Goal: Navigation & Orientation: Find specific page/section

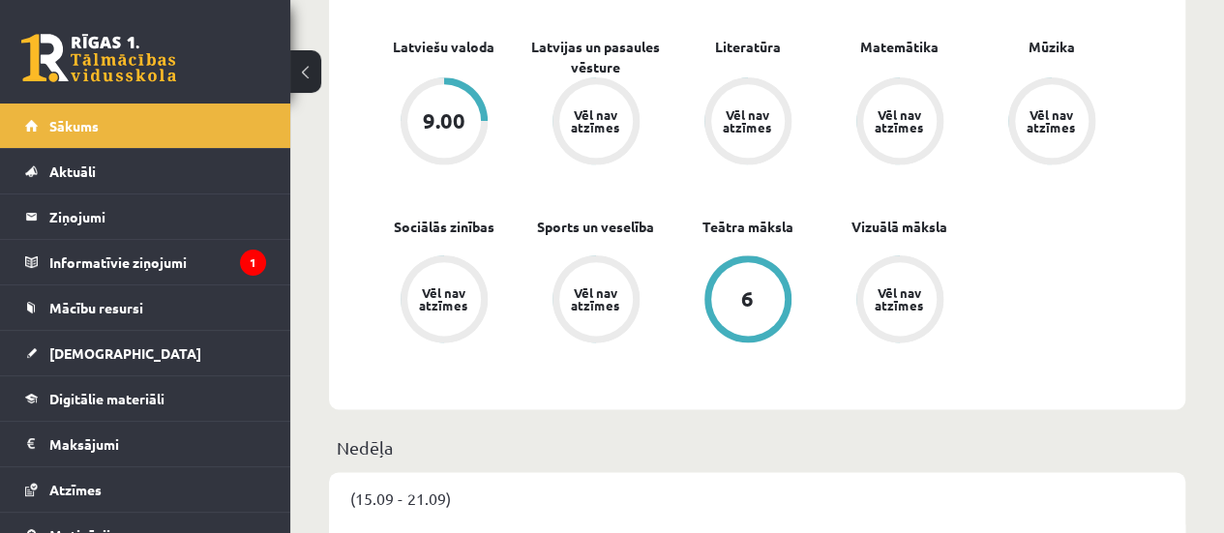
scroll to position [1093, 0]
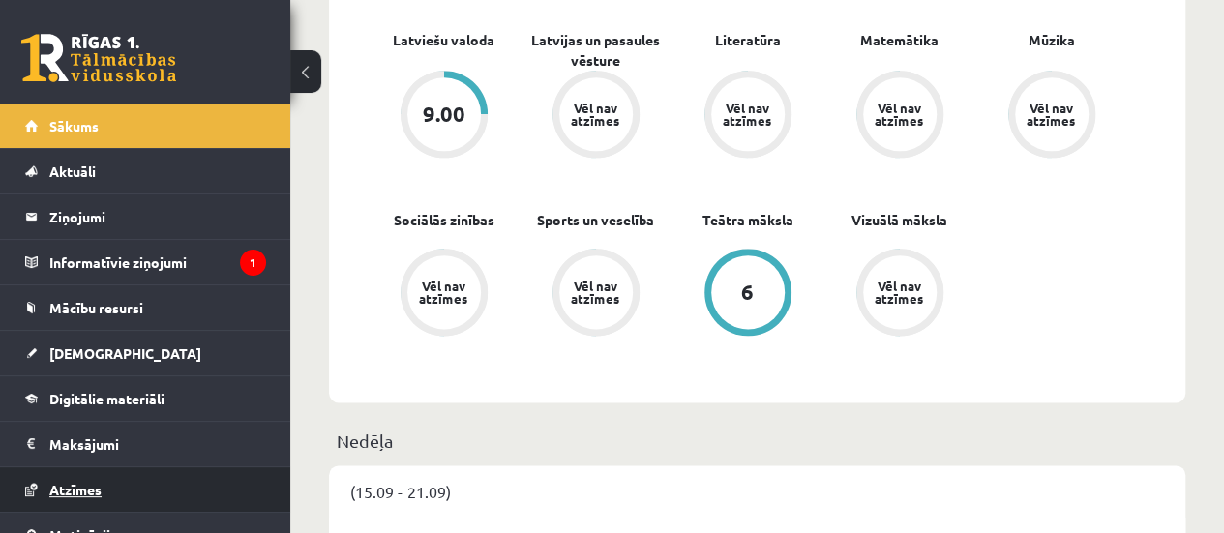
click at [88, 476] on link "Atzīmes" at bounding box center [145, 489] width 241 height 45
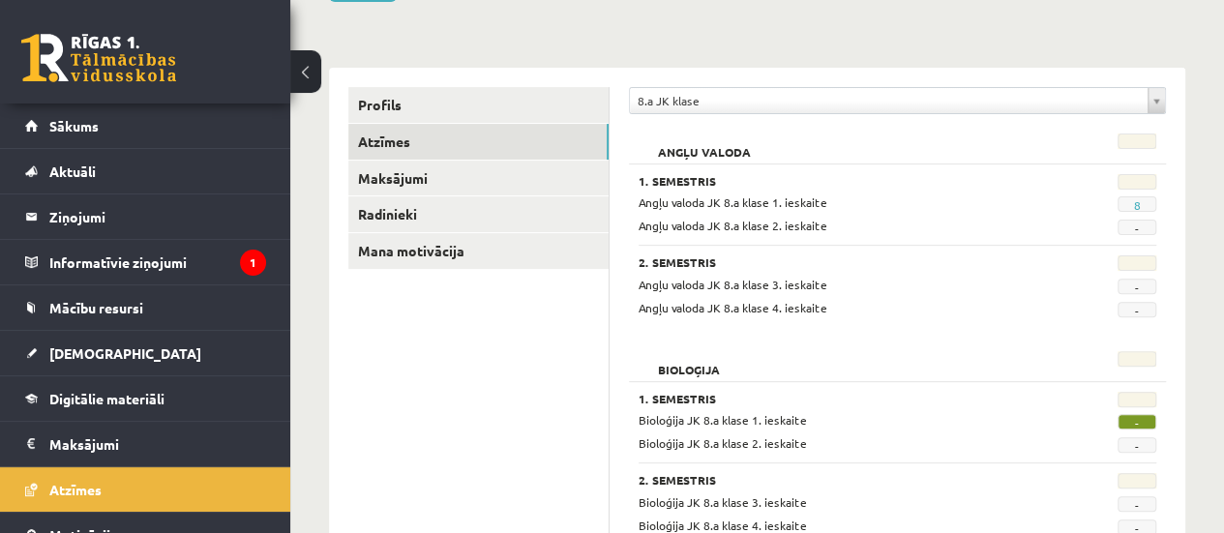
scroll to position [134, 0]
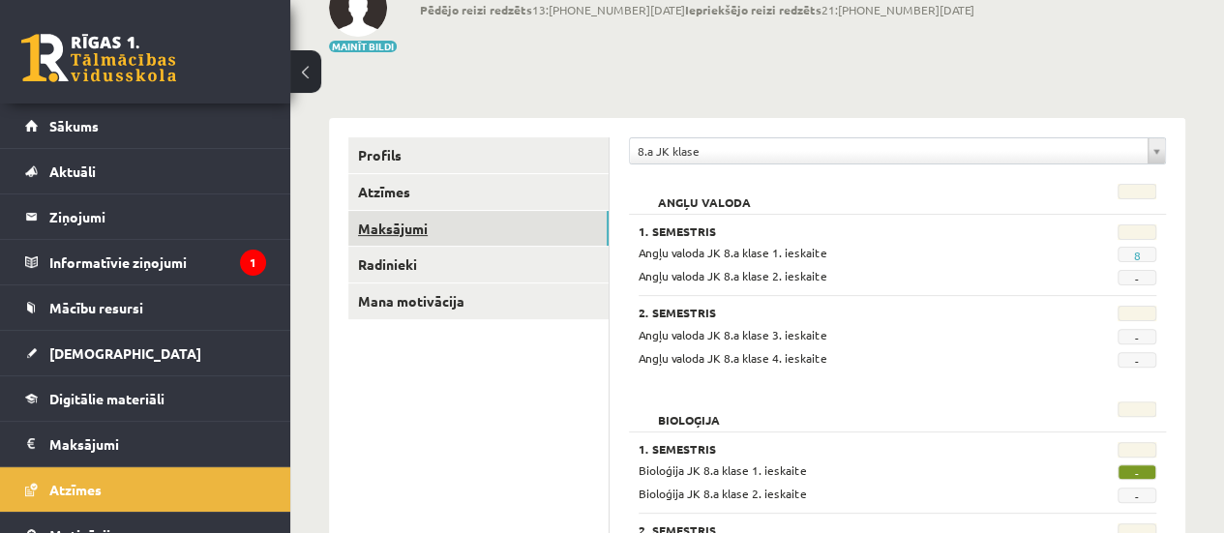
click at [430, 227] on link "Maksājumi" at bounding box center [478, 229] width 260 height 36
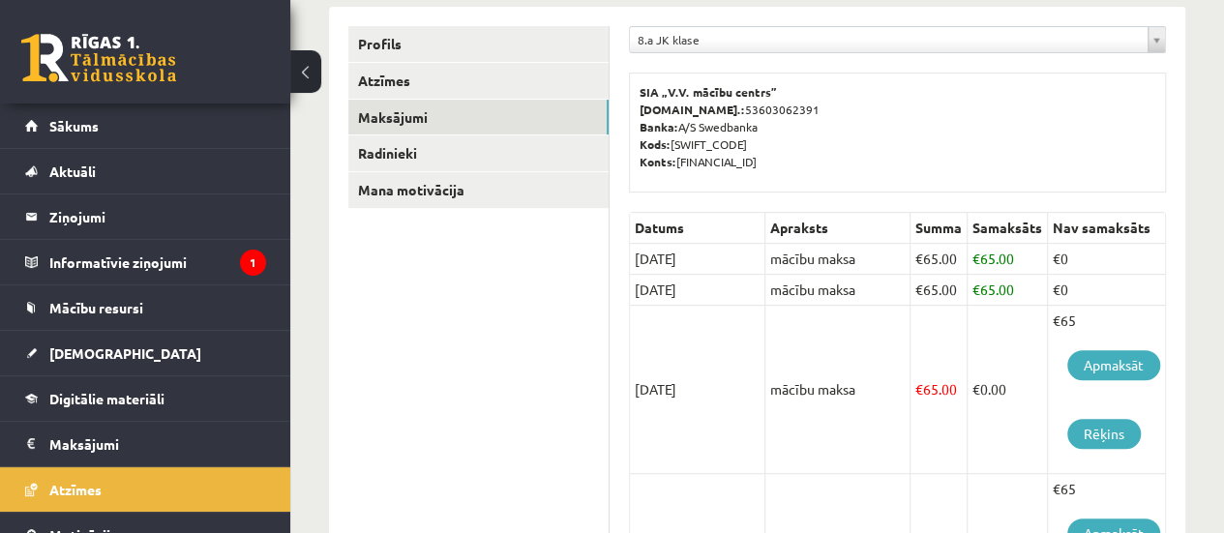
scroll to position [259, 0]
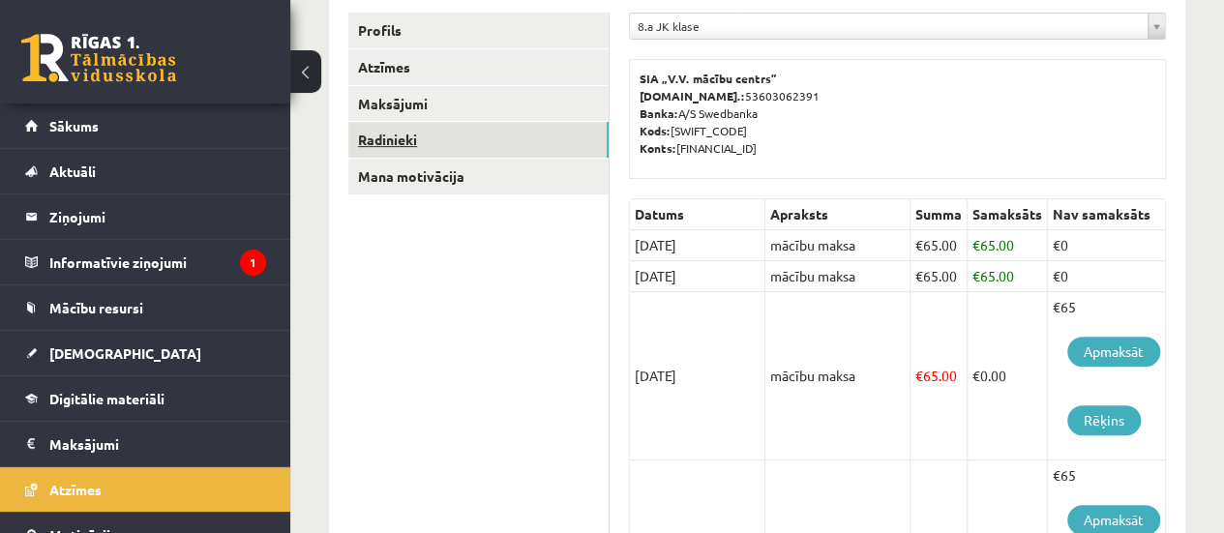
click at [377, 134] on link "Radinieki" at bounding box center [478, 140] width 260 height 36
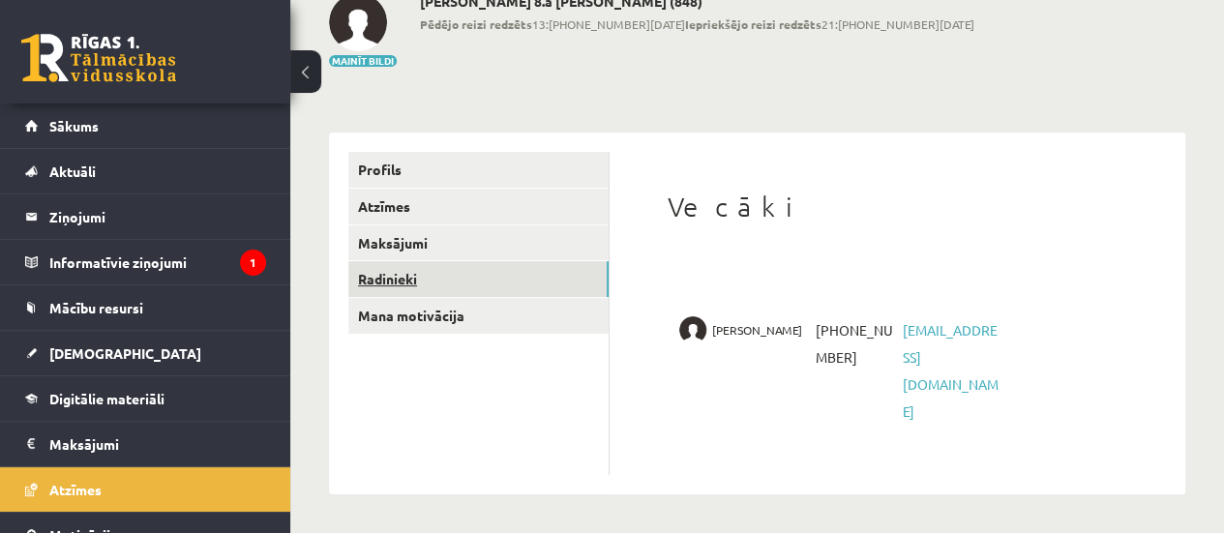
scroll to position [65, 0]
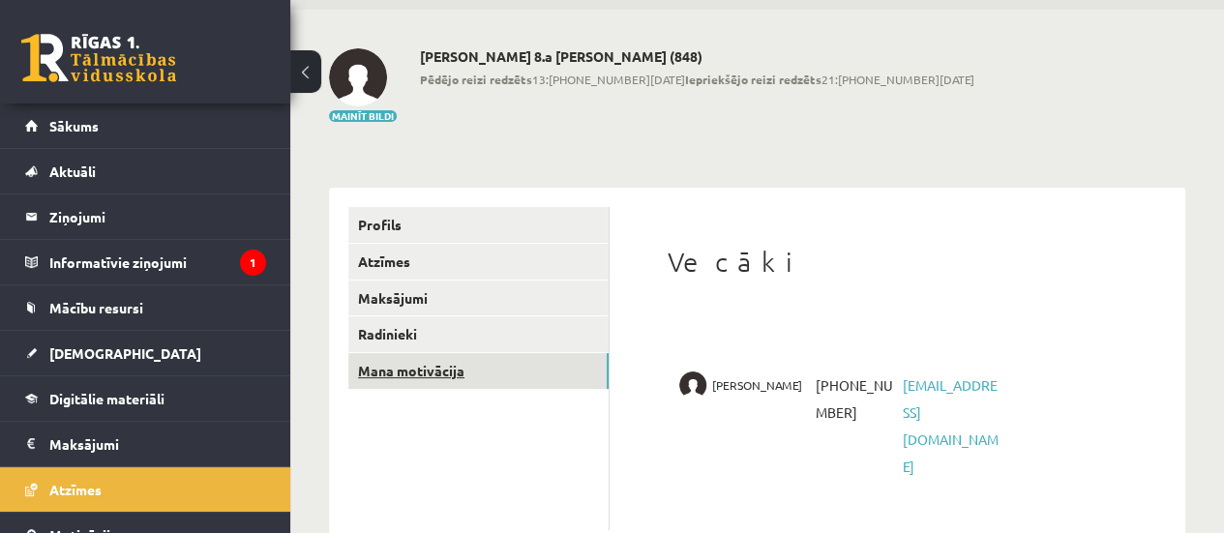
click at [380, 363] on link "Mana motivācija" at bounding box center [478, 371] width 260 height 36
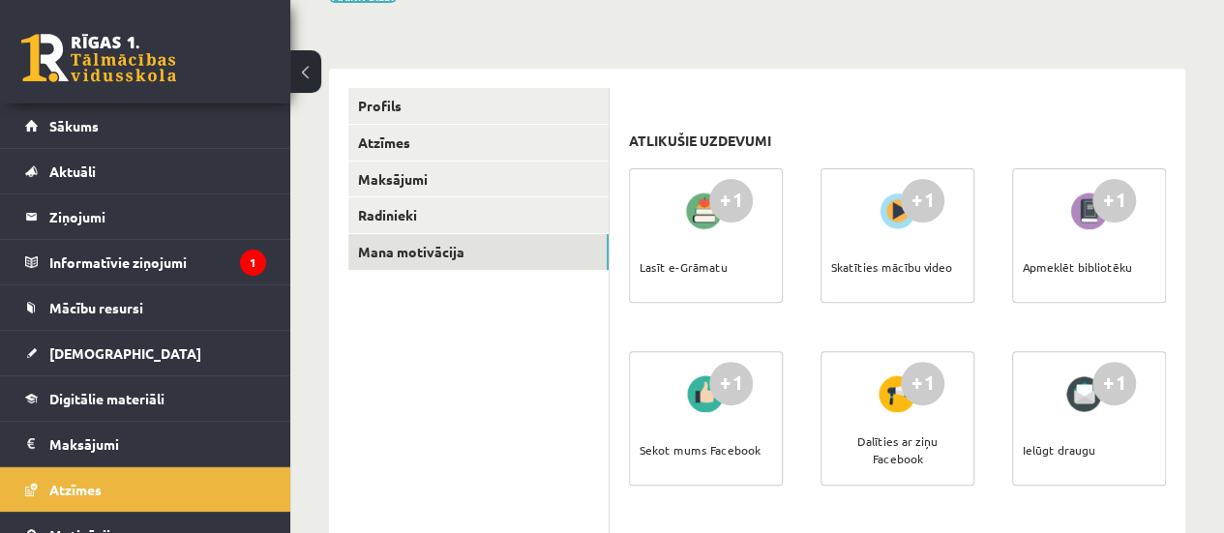
scroll to position [163, 0]
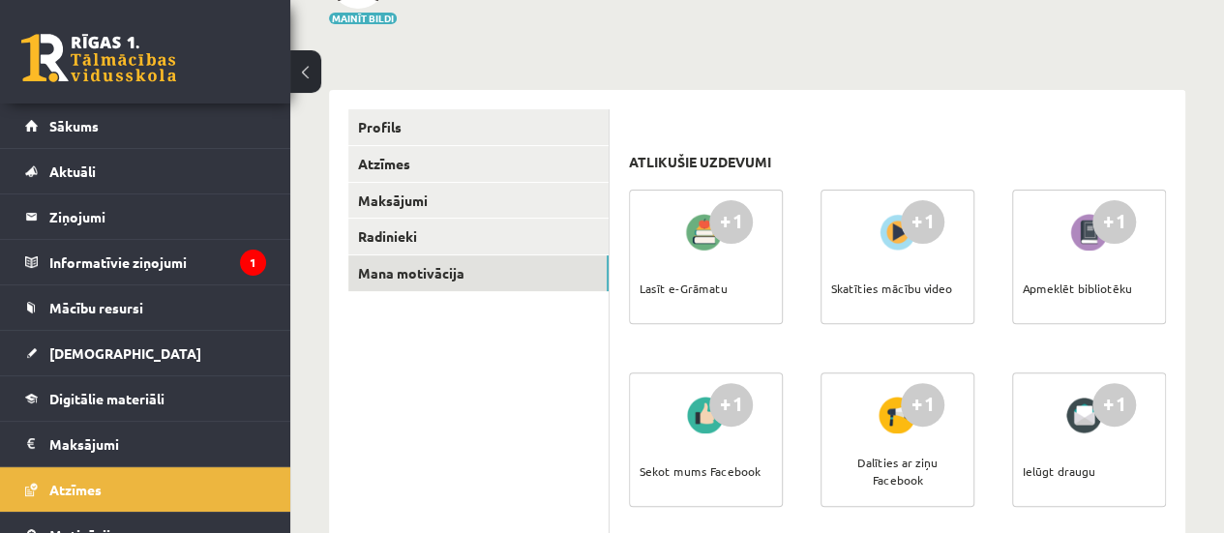
click at [717, 226] on div "+1" at bounding box center [731, 222] width 44 height 44
click at [676, 265] on div "Lasīt e-Grāmatu" at bounding box center [684, 288] width 88 height 68
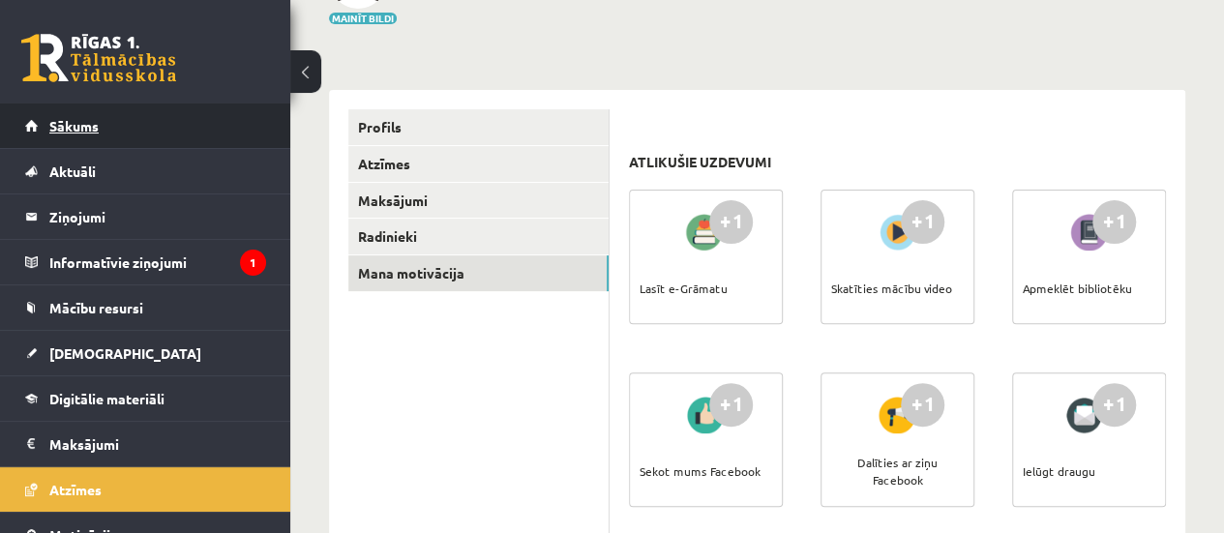
click at [81, 135] on link "Sākums" at bounding box center [145, 126] width 241 height 45
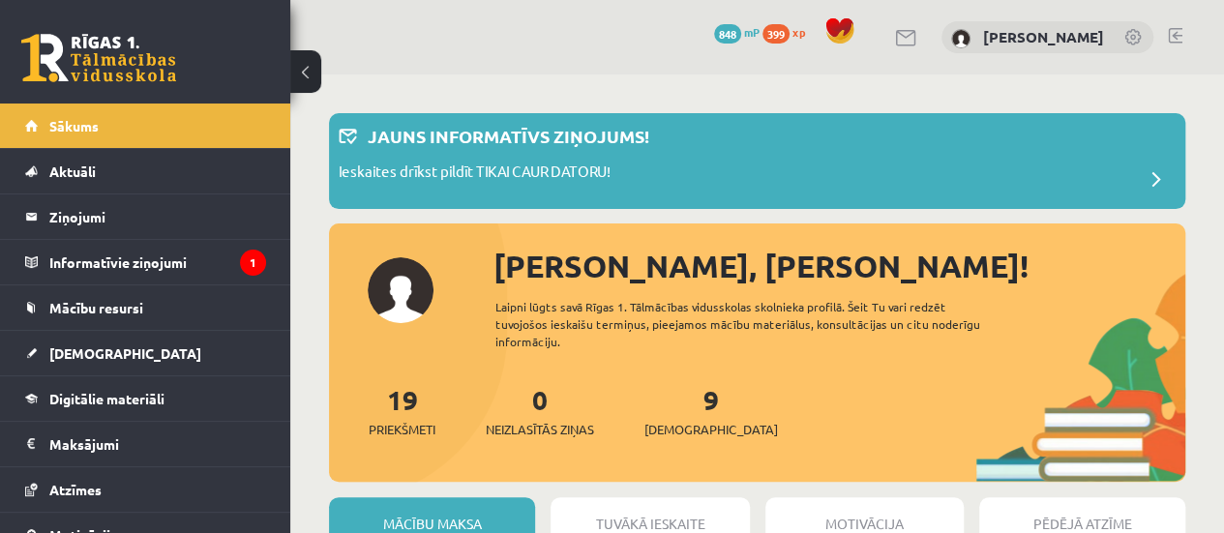
click at [1173, 37] on link at bounding box center [1175, 35] width 15 height 15
